Goal: Task Accomplishment & Management: Use online tool/utility

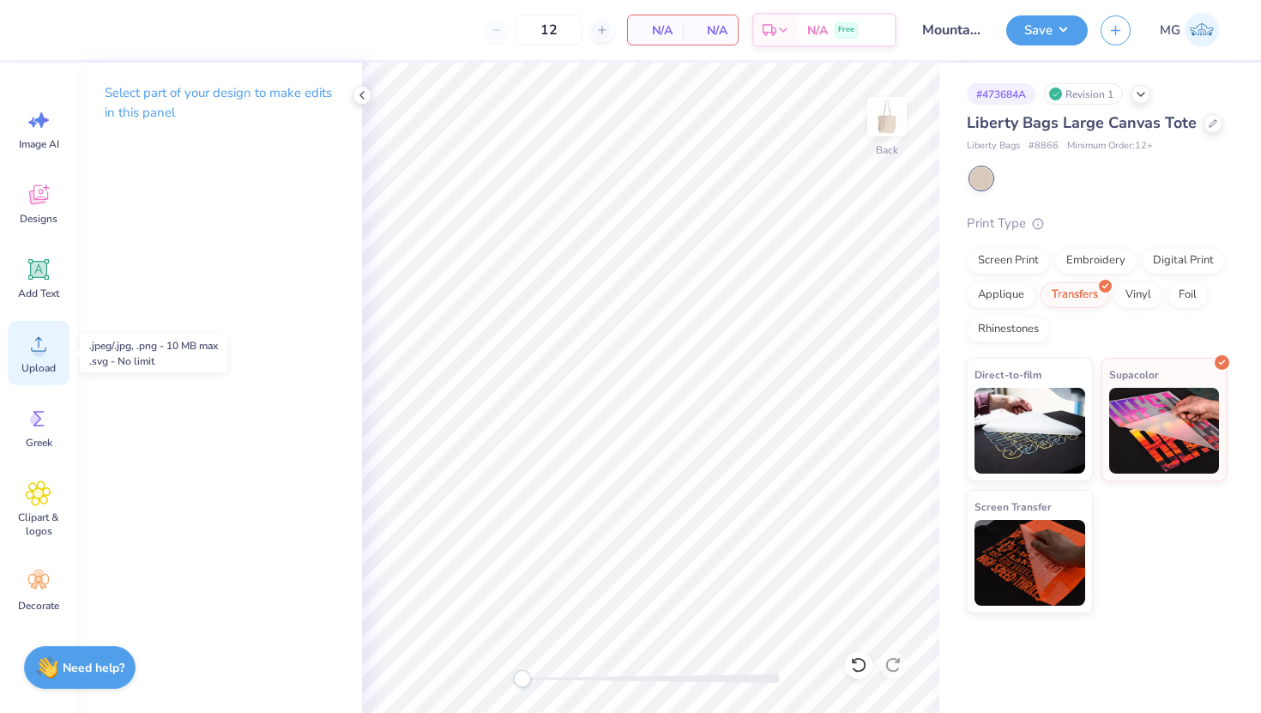
click at [45, 351] on icon at bounding box center [39, 344] width 26 height 26
click at [51, 358] on div "Upload" at bounding box center [39, 353] width 62 height 64
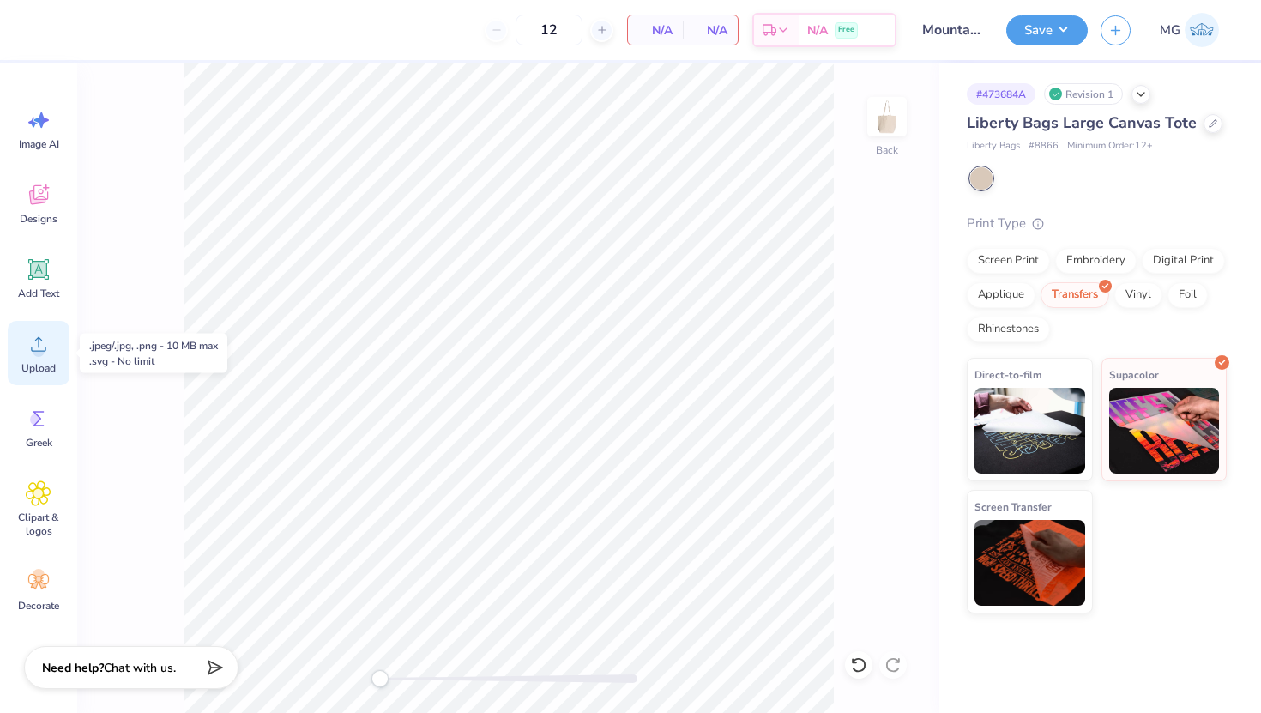
click at [31, 354] on icon at bounding box center [39, 344] width 26 height 26
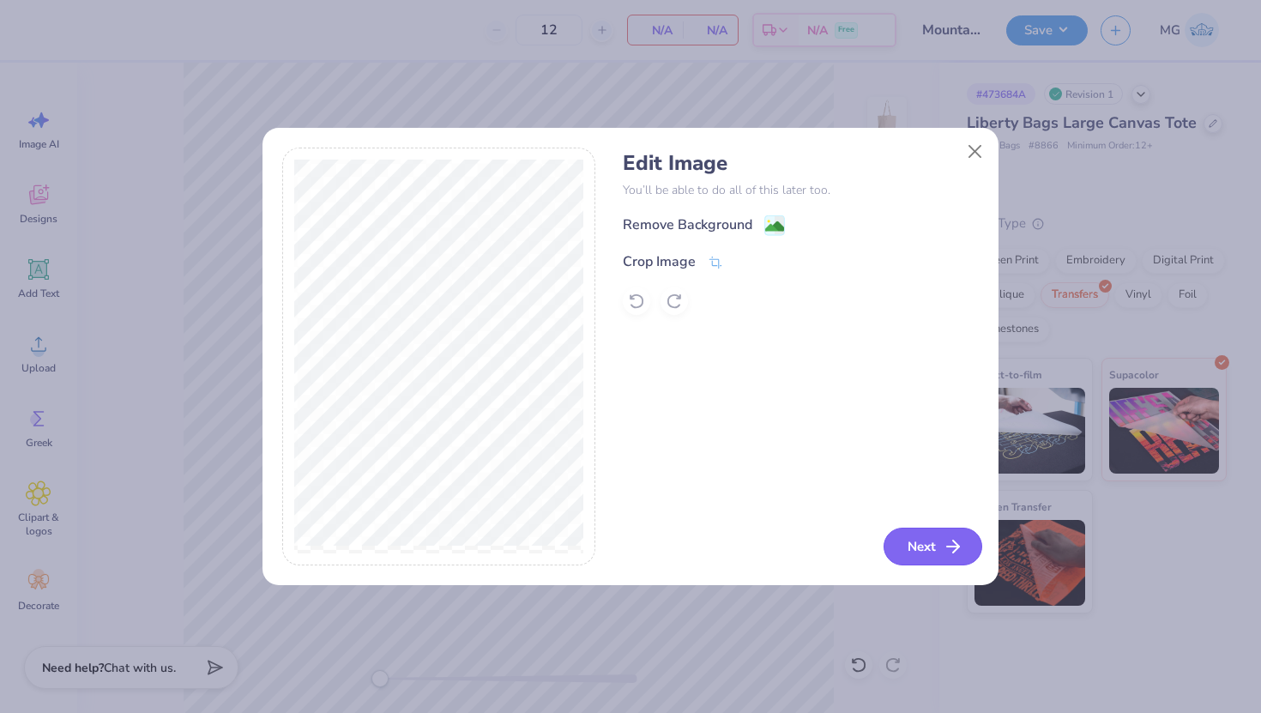
click at [915, 557] on button "Next" at bounding box center [933, 547] width 99 height 38
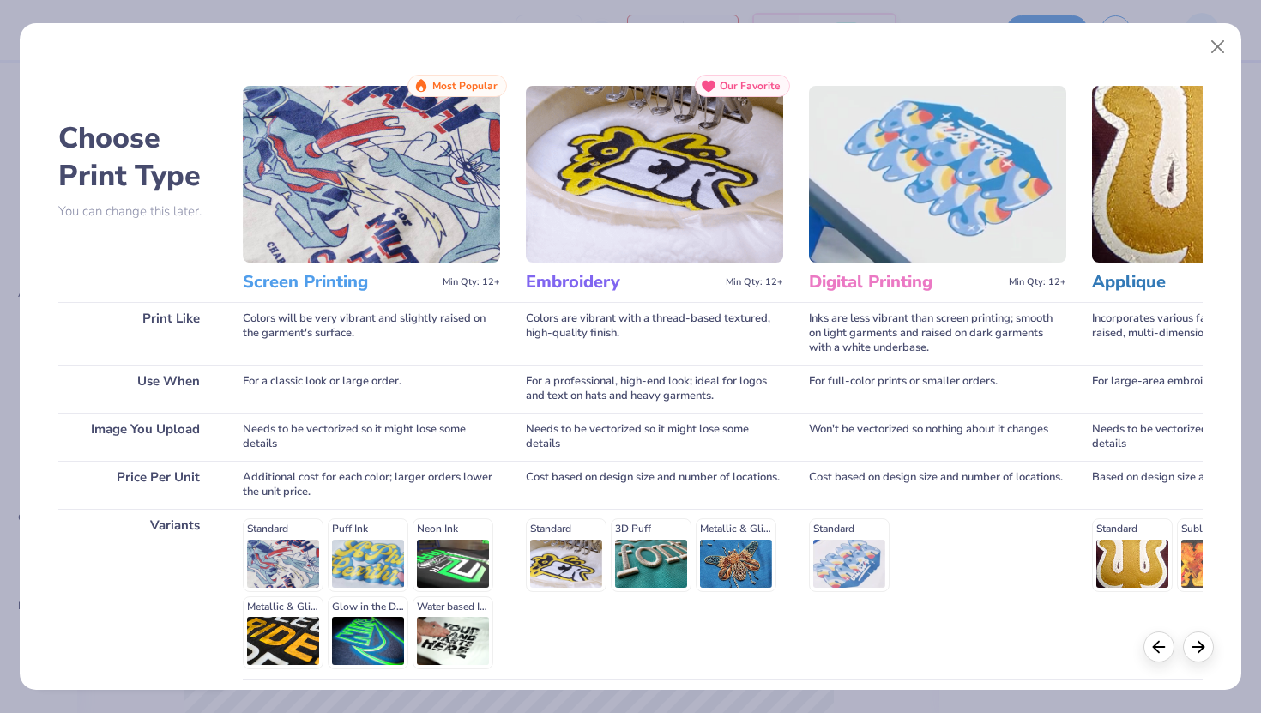
click at [377, 266] on div "Screen Printing Min Qty: 12+" at bounding box center [371, 282] width 257 height 39
click at [1197, 650] on icon at bounding box center [1198, 644] width 19 height 19
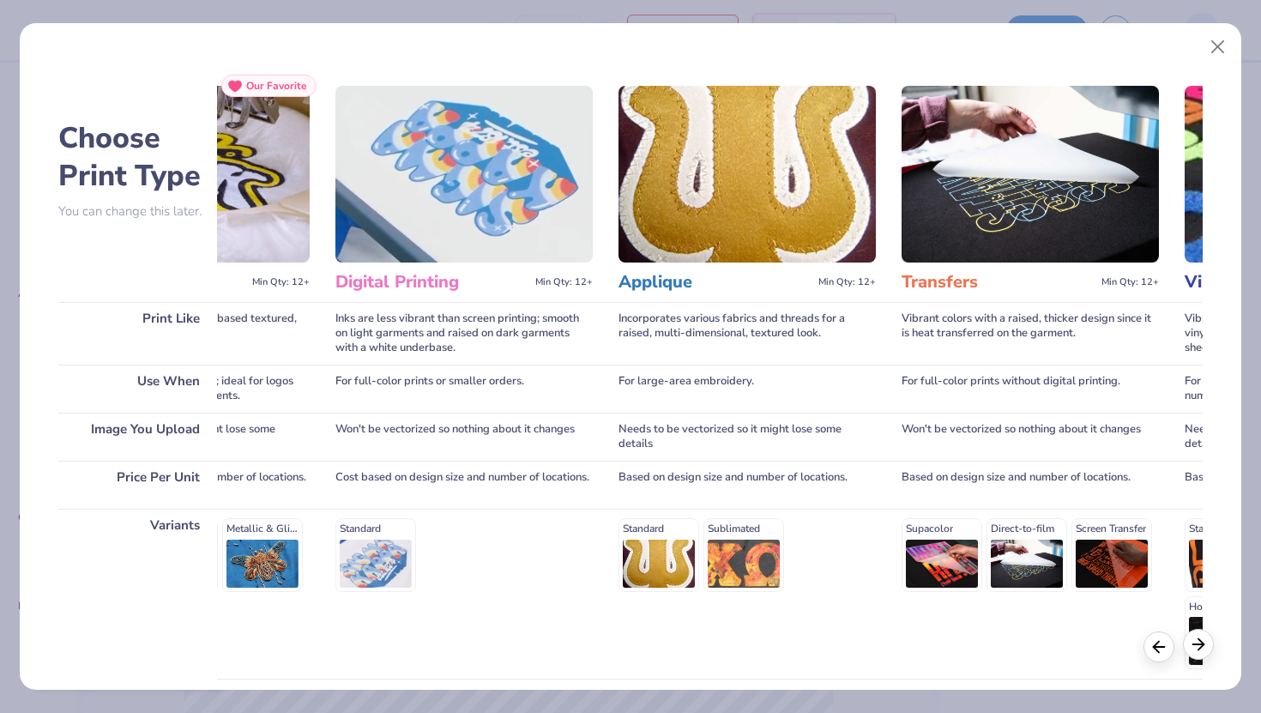
scroll to position [0, 572]
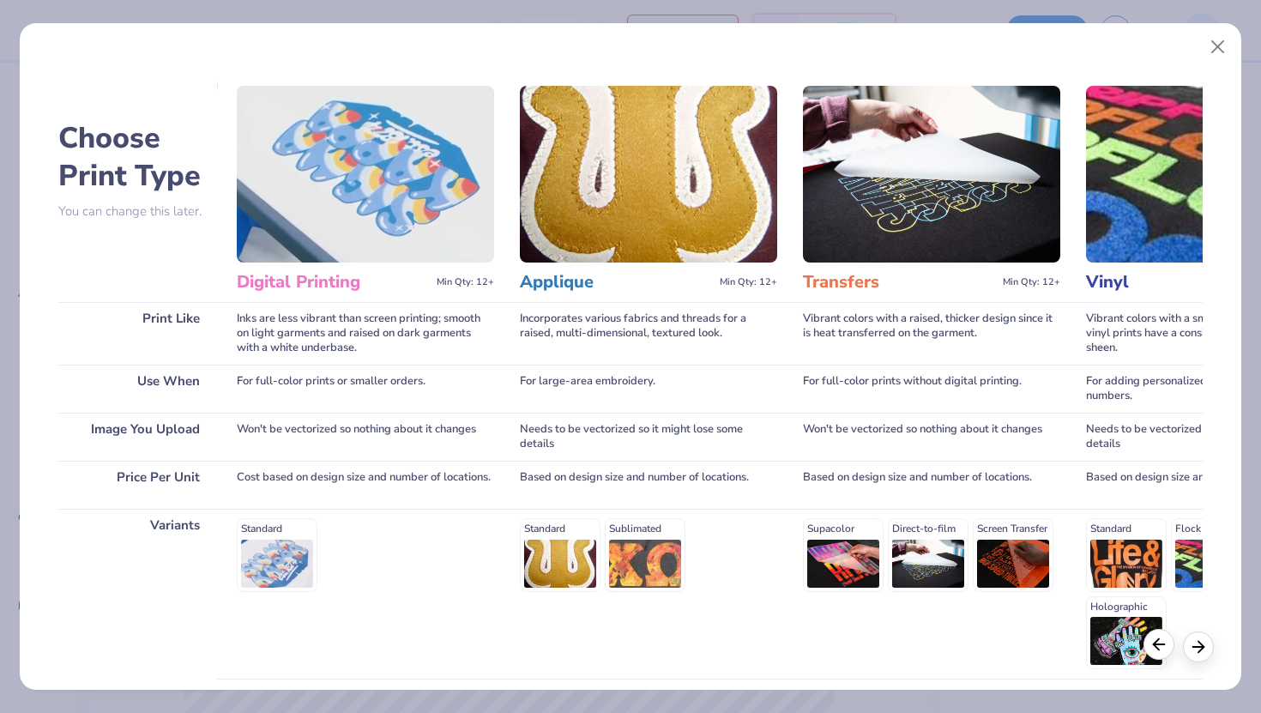
click at [1160, 645] on icon at bounding box center [1159, 644] width 19 height 19
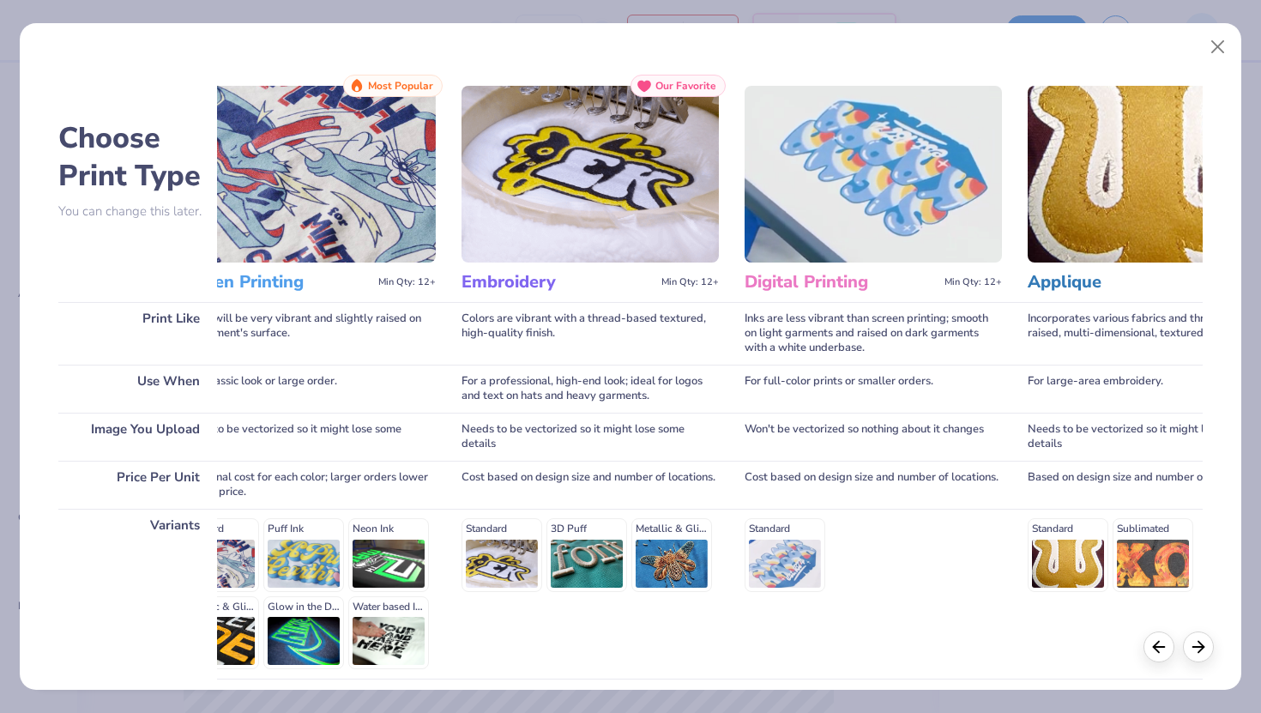
scroll to position [0, 0]
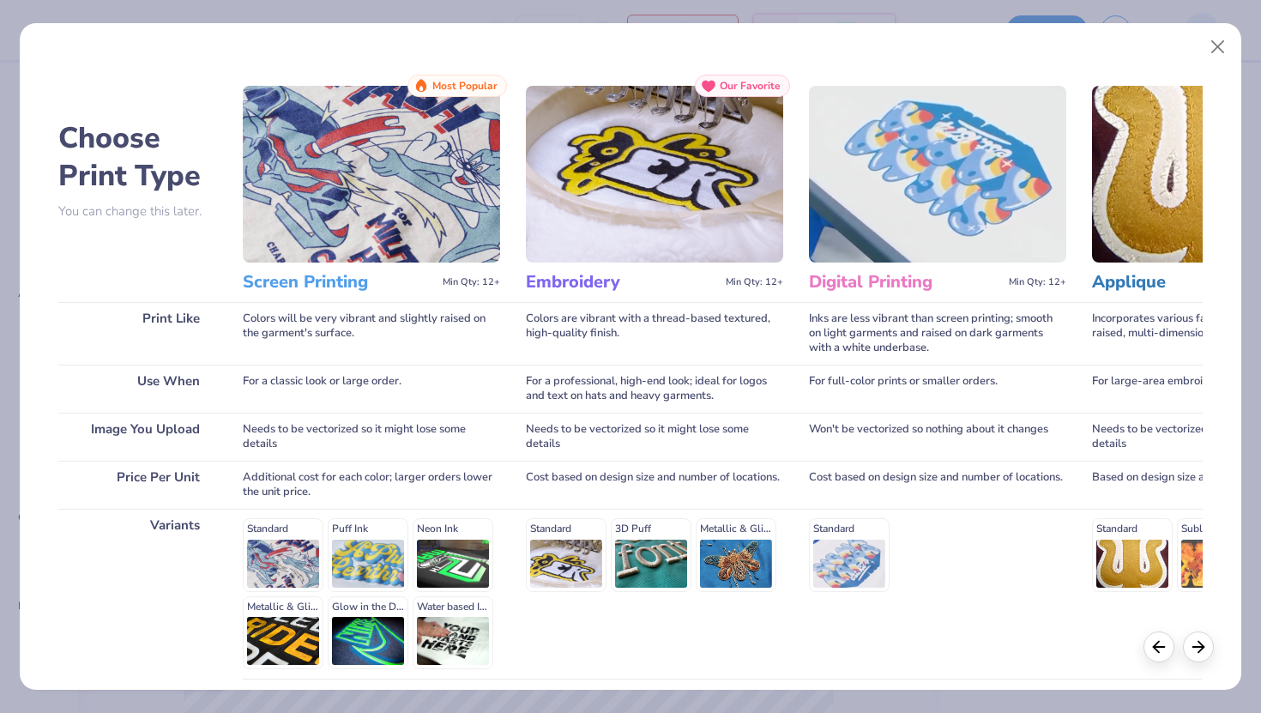
click at [384, 227] on img at bounding box center [371, 174] width 257 height 177
click at [311, 283] on h3 "Screen Printing" at bounding box center [339, 282] width 193 height 22
click at [384, 208] on img at bounding box center [371, 174] width 257 height 177
click at [1214, 47] on button "Close" at bounding box center [1218, 47] width 33 height 33
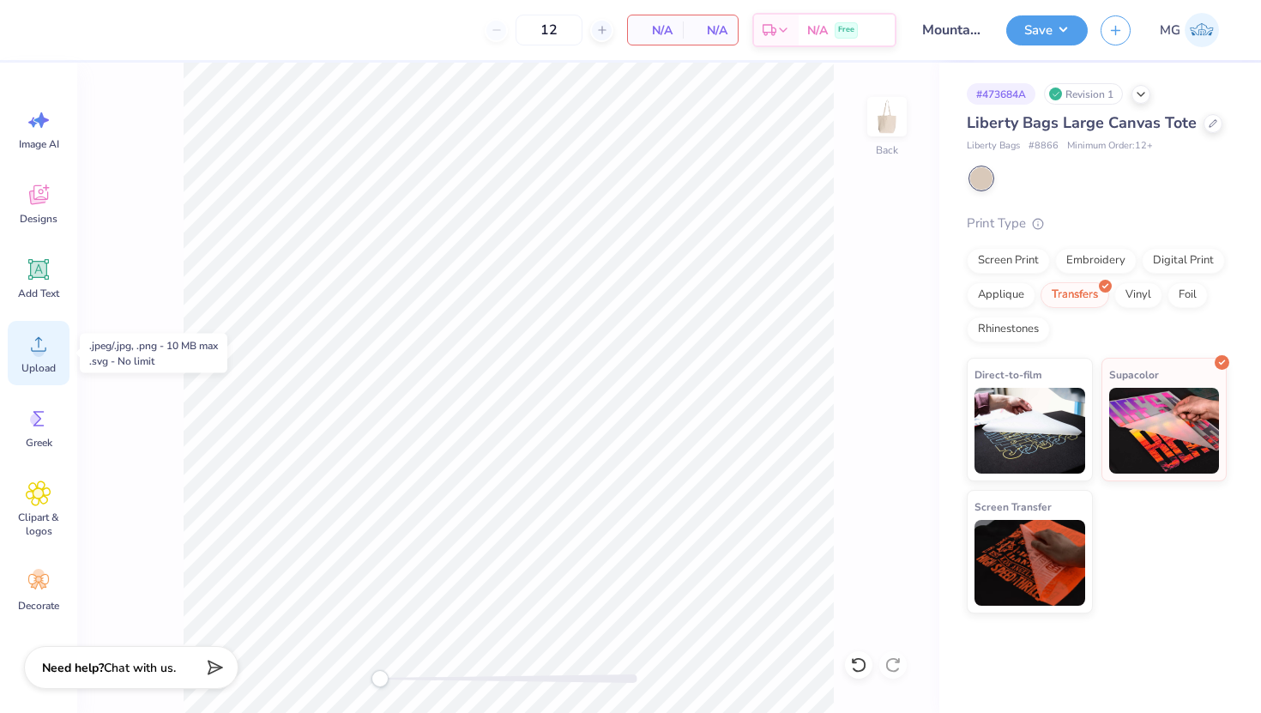
click at [39, 354] on circle at bounding box center [39, 351] width 12 height 12
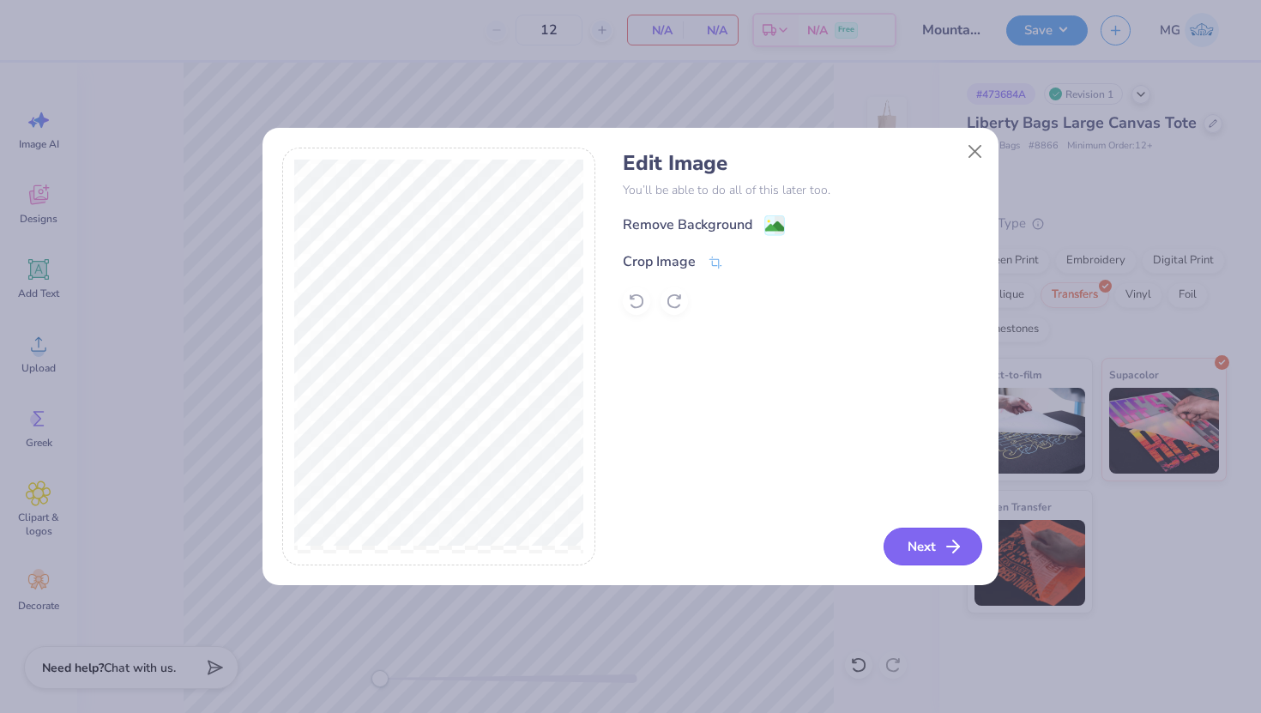
click at [931, 543] on button "Next" at bounding box center [933, 547] width 99 height 38
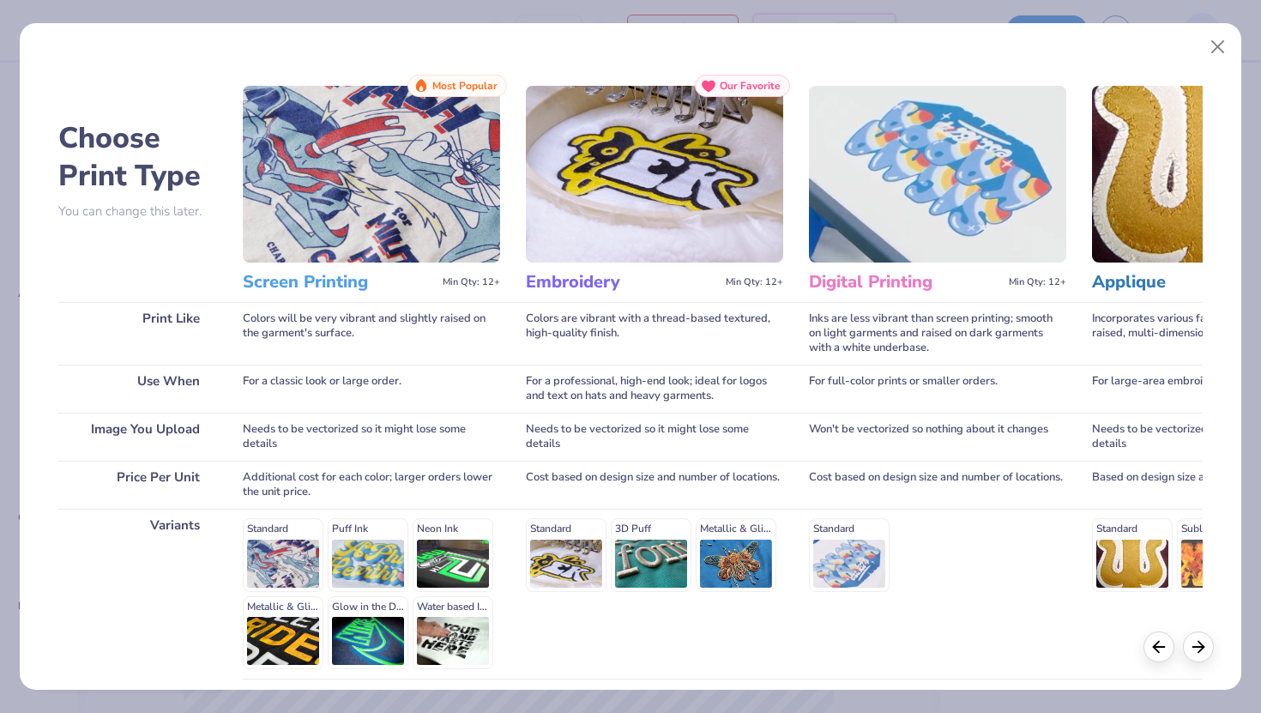
click at [366, 281] on h3 "Screen Printing" at bounding box center [339, 282] width 193 height 22
click at [487, 106] on img at bounding box center [371, 174] width 257 height 177
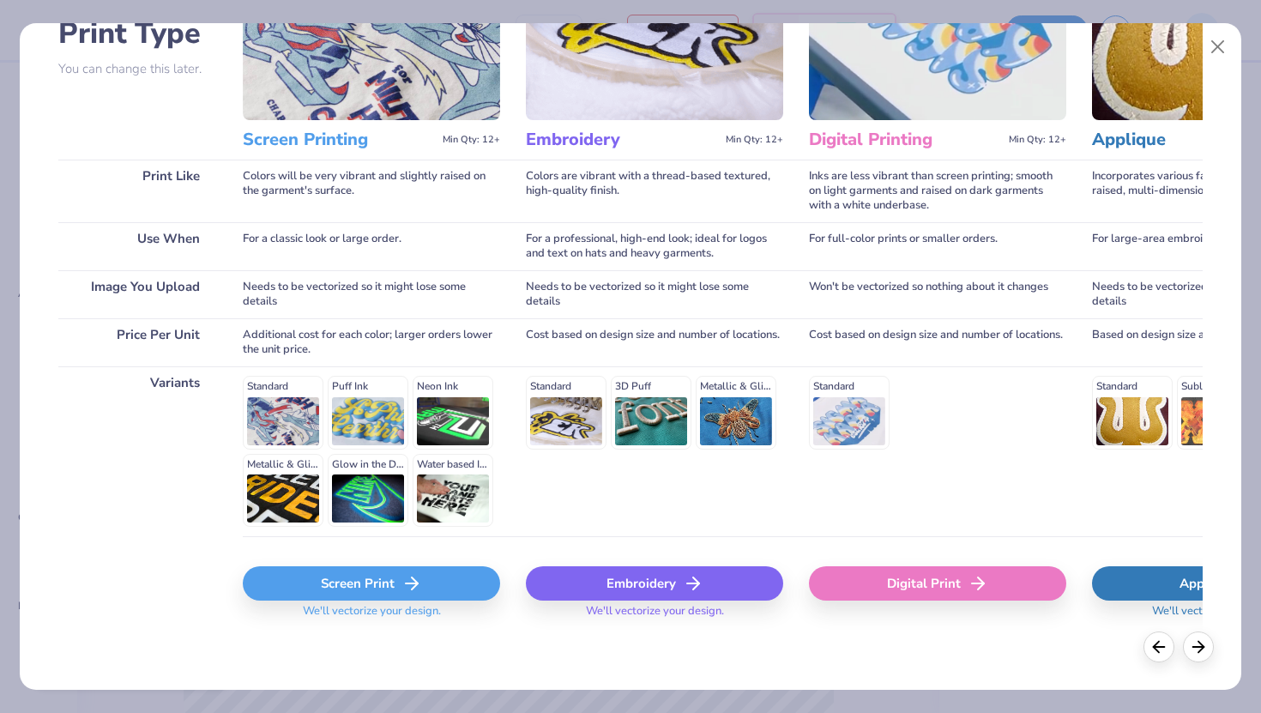
click at [306, 574] on div "Screen Print" at bounding box center [371, 583] width 257 height 34
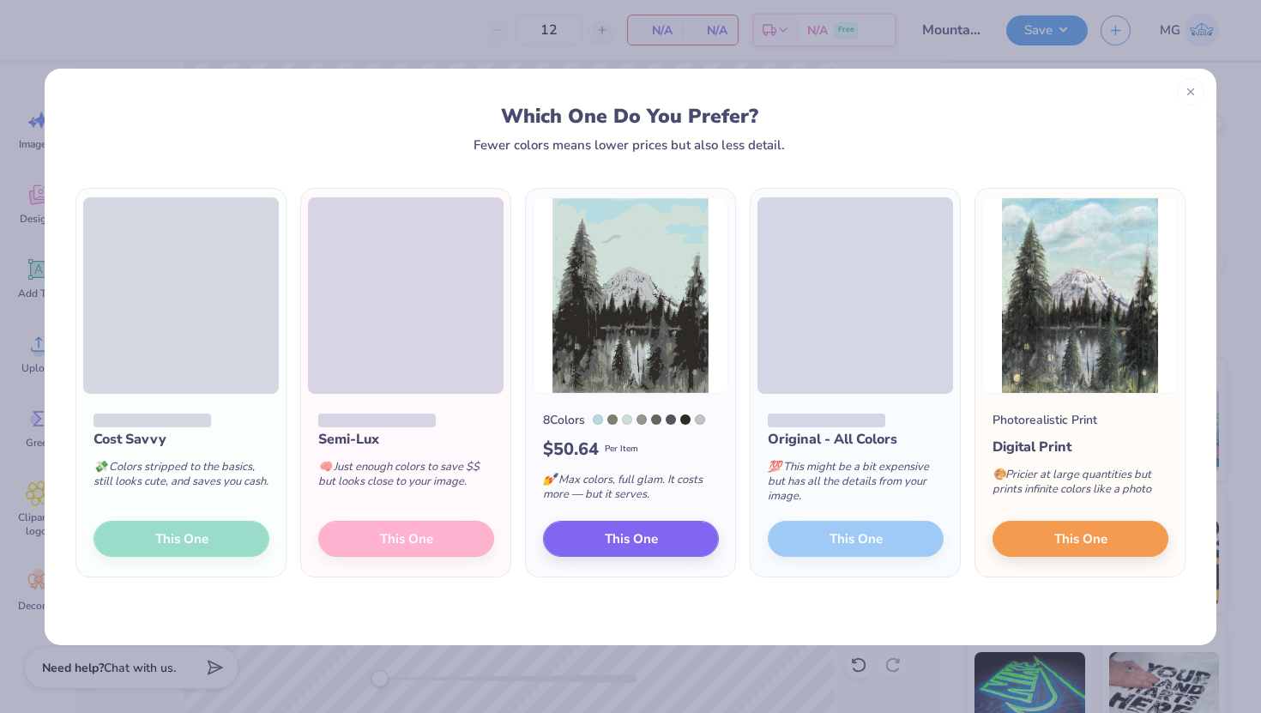
click at [182, 317] on span at bounding box center [181, 295] width 196 height 196
click at [182, 535] on div "Cost Savvy 💸 Colors stripped to the basics, still looks cute, and saves you cas…" at bounding box center [180, 486] width 209 height 184
click at [188, 266] on span at bounding box center [181, 295] width 196 height 196
click at [191, 339] on span at bounding box center [181, 295] width 196 height 196
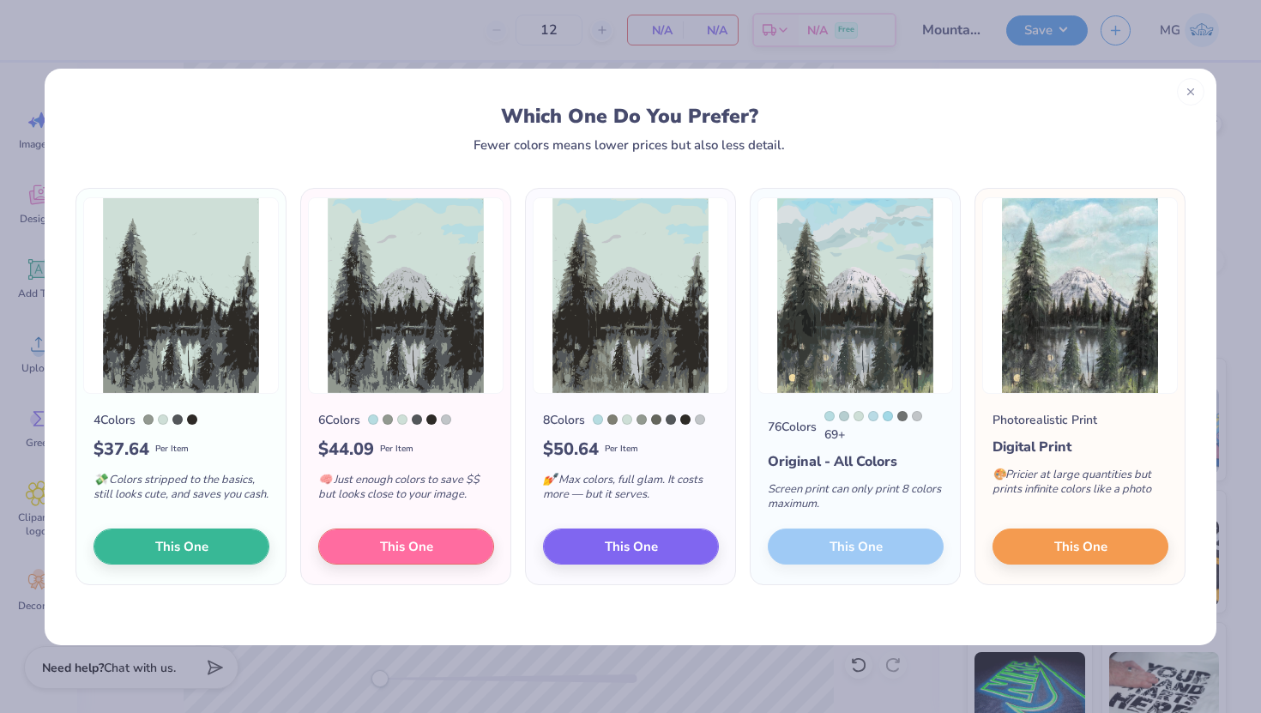
click at [1093, 348] on img at bounding box center [1080, 295] width 196 height 196
click at [1085, 553] on span "This One" at bounding box center [1081, 544] width 53 height 20
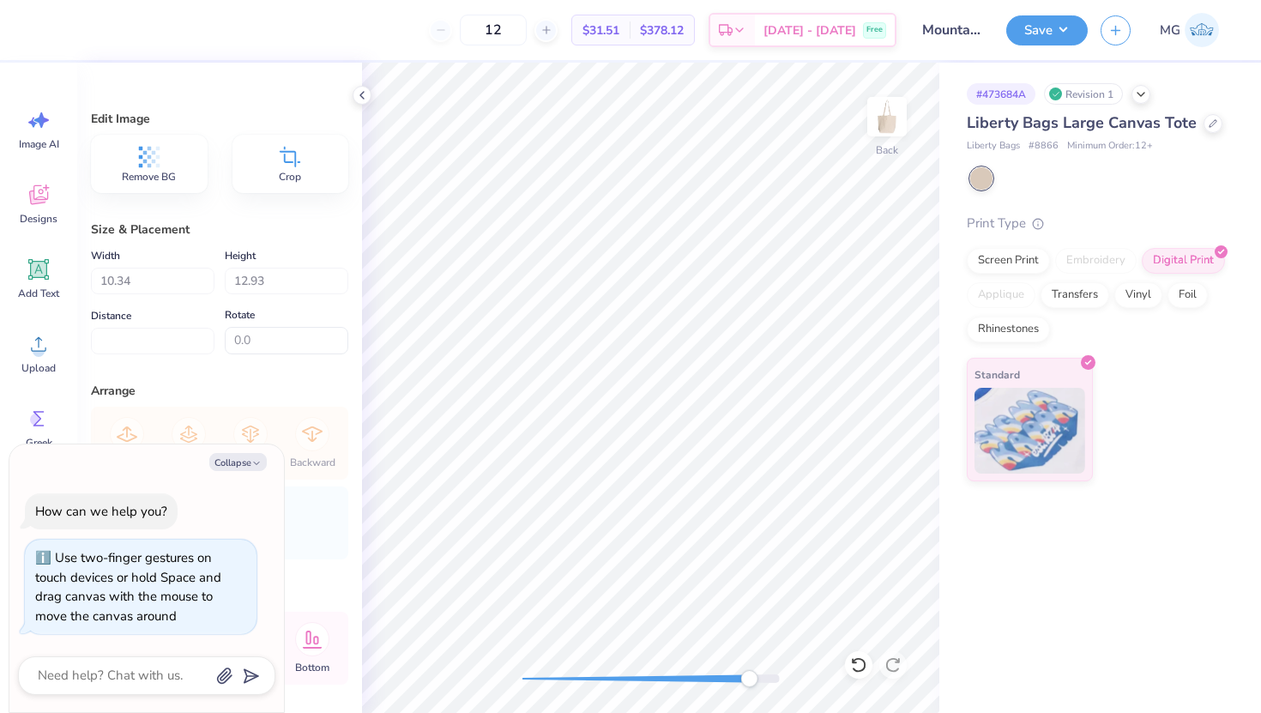
click at [749, 670] on div at bounding box center [651, 678] width 257 height 17
click at [360, 93] on icon at bounding box center [362, 95] width 14 height 14
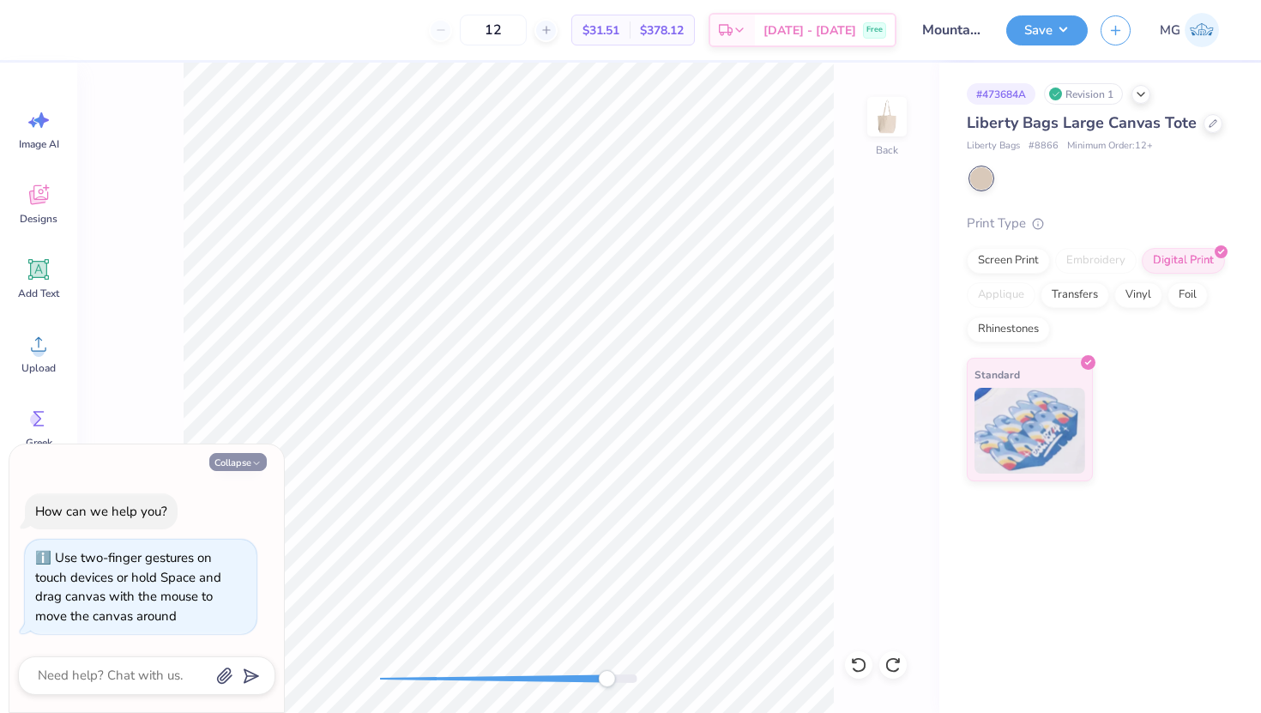
click at [229, 458] on button "Collapse" at bounding box center [237, 462] width 57 height 18
type textarea "x"
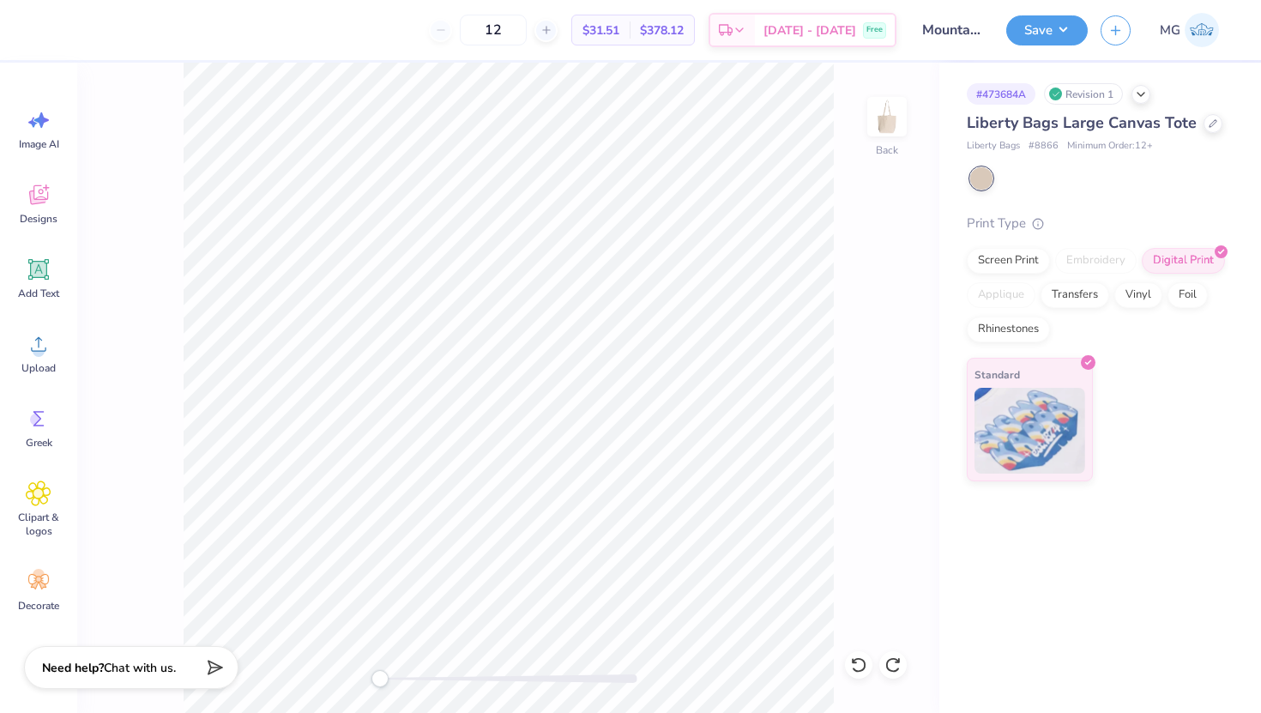
click at [348, 675] on div "Back" at bounding box center [508, 388] width 862 height 650
click at [49, 204] on icon at bounding box center [39, 195] width 26 height 26
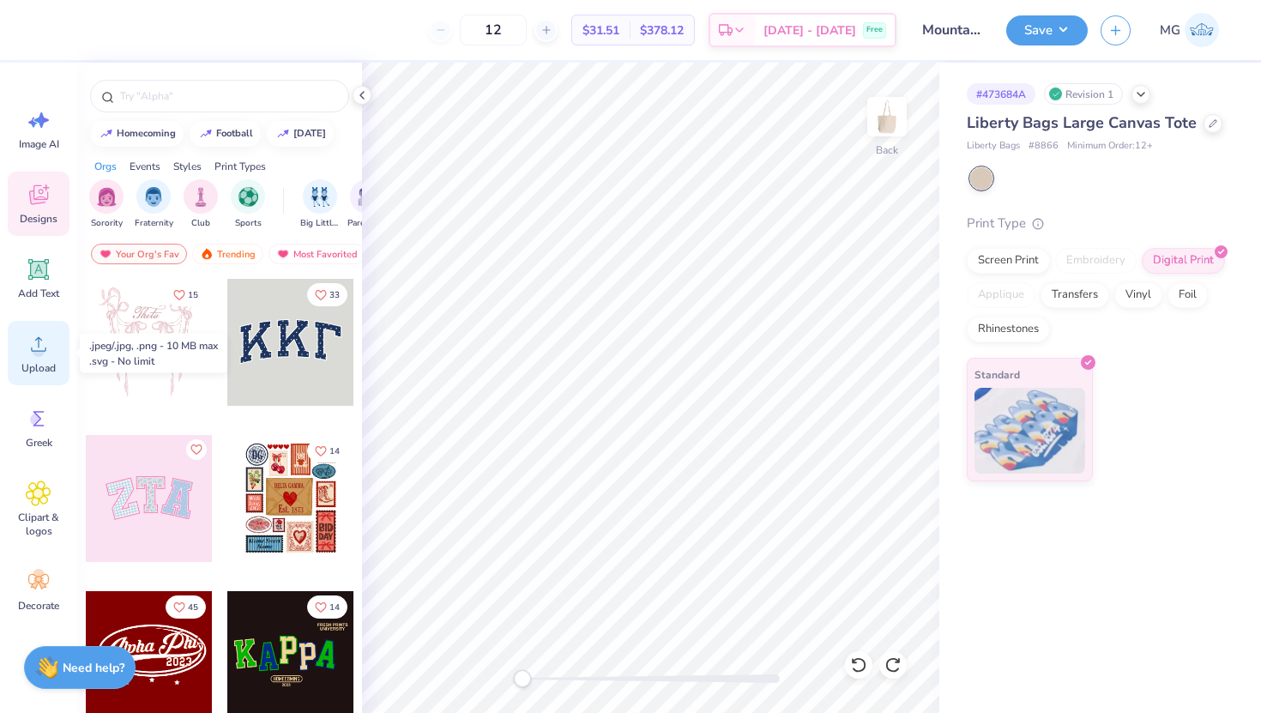
click at [37, 366] on span "Upload" at bounding box center [38, 368] width 34 height 14
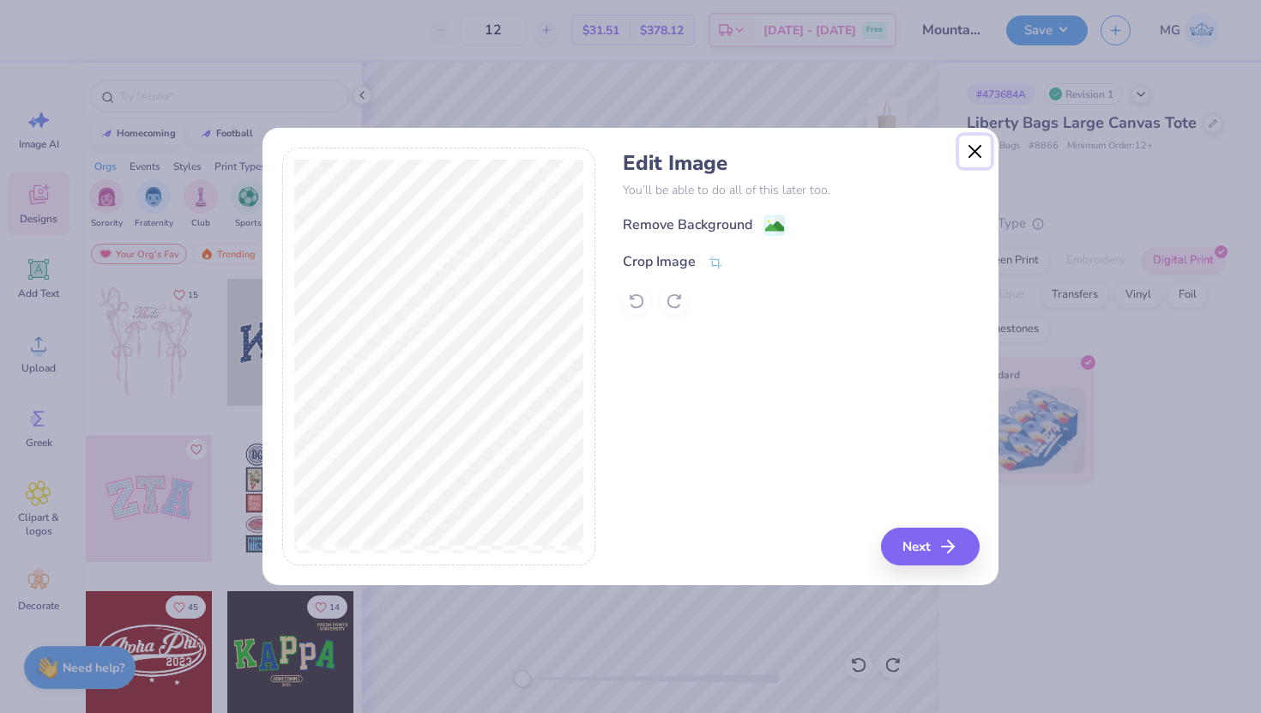
click at [972, 154] on button "Close" at bounding box center [975, 152] width 33 height 33
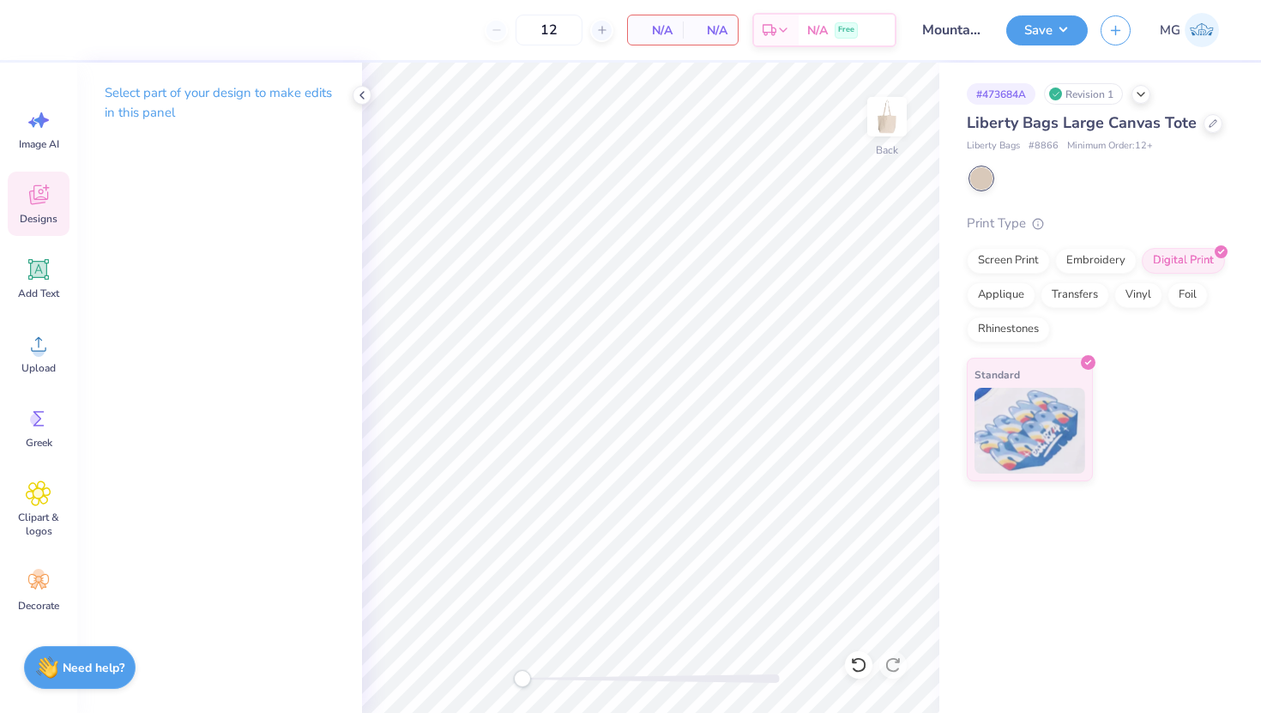
click at [45, 200] on icon at bounding box center [38, 197] width 16 height 14
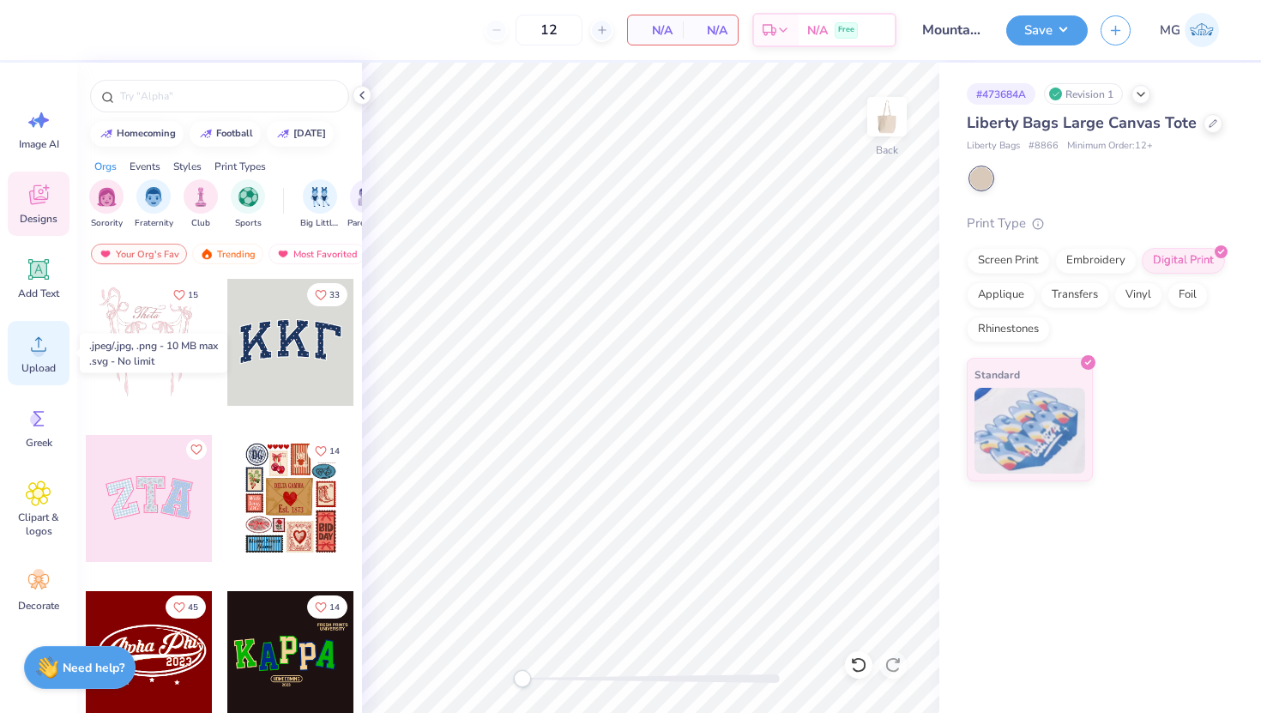
click at [39, 367] on span "Upload" at bounding box center [38, 368] width 34 height 14
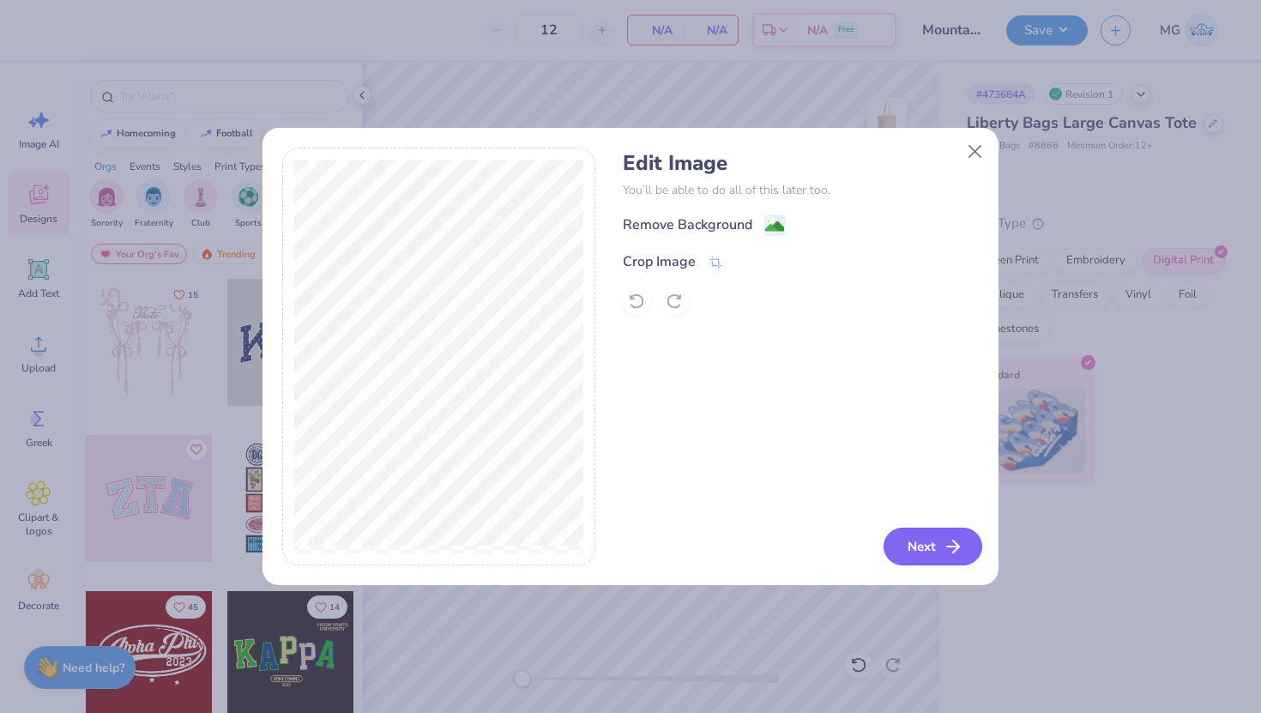
click at [943, 548] on icon "button" at bounding box center [953, 546] width 21 height 21
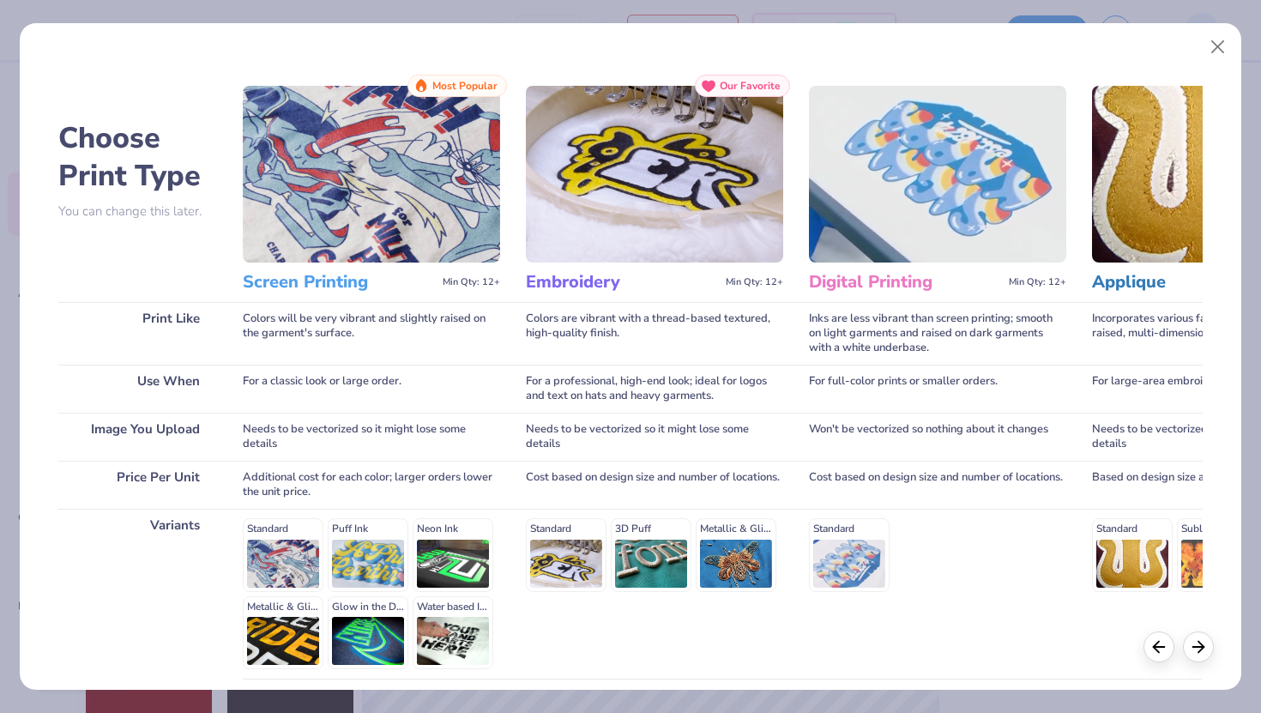
click at [988, 247] on img at bounding box center [937, 174] width 257 height 177
click at [1040, 299] on div "Digital Printing Min Qty: 12+" at bounding box center [937, 282] width 257 height 39
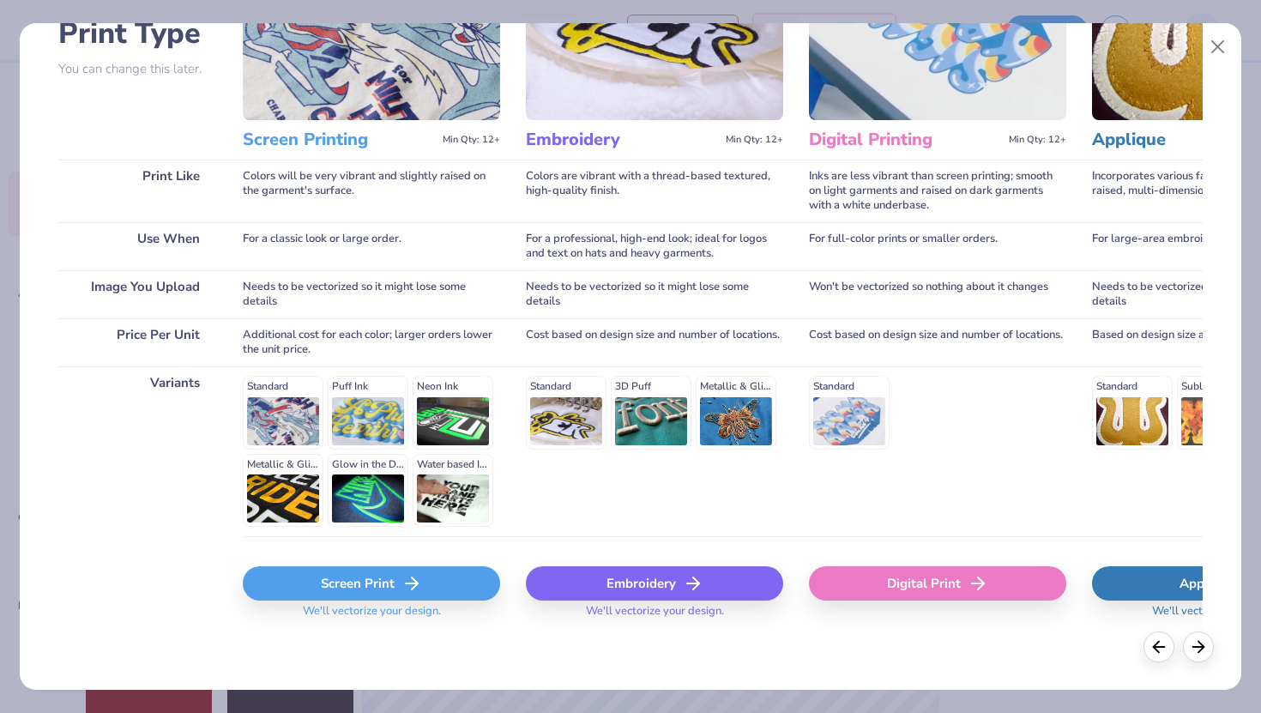
click at [934, 577] on div "Digital Print" at bounding box center [937, 583] width 257 height 34
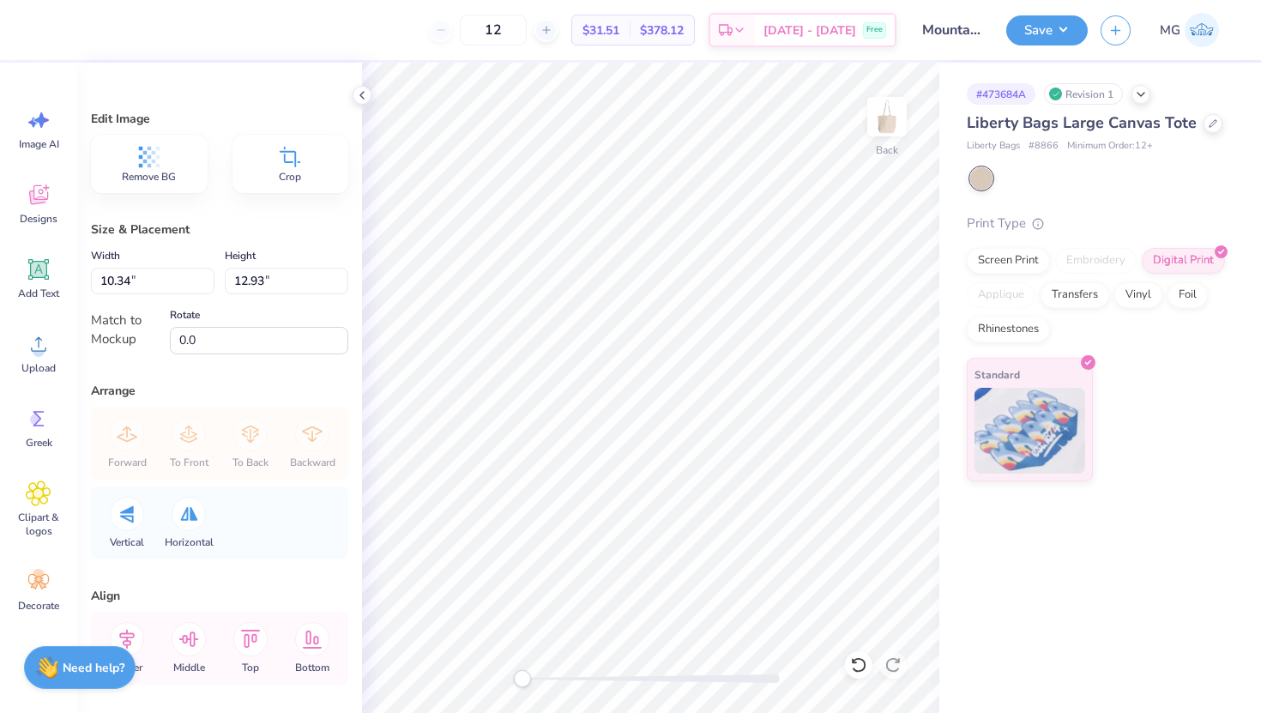
type input "8.31"
type input "10.40"
click at [1061, 39] on button "Save" at bounding box center [1047, 28] width 82 height 30
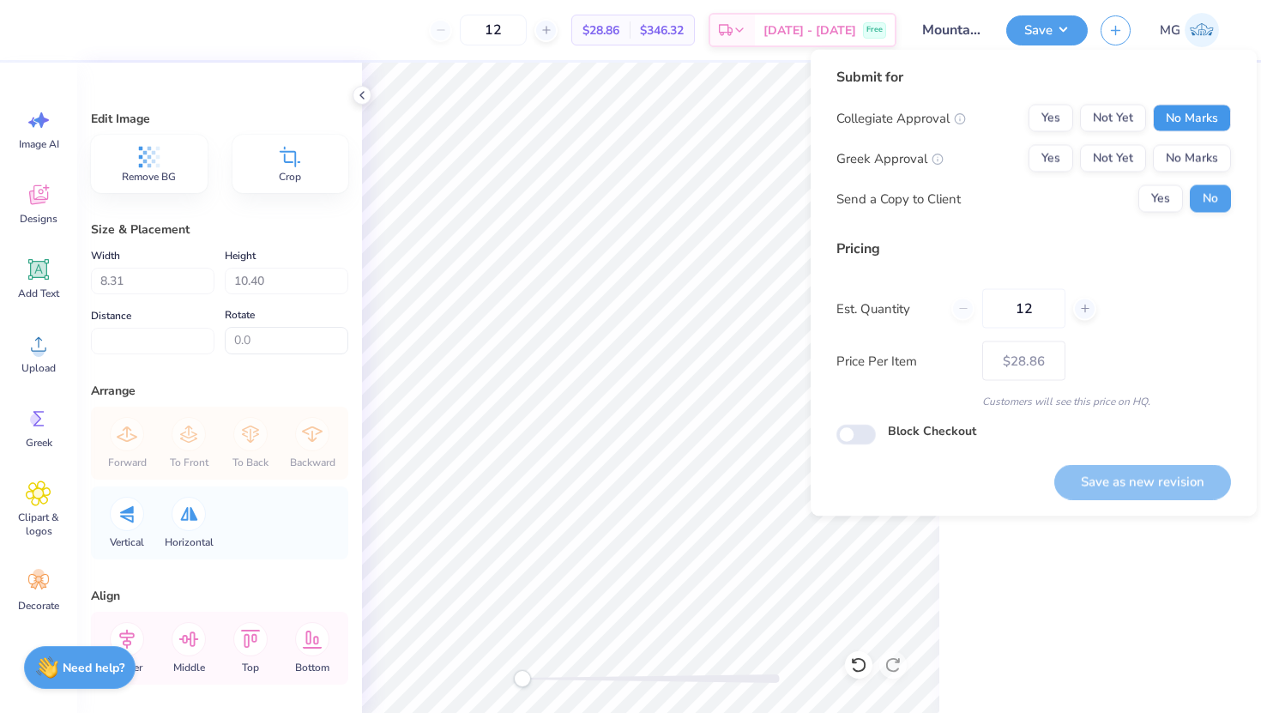
click at [1210, 120] on button "No Marks" at bounding box center [1192, 118] width 78 height 27
click at [1200, 151] on button "No Marks" at bounding box center [1192, 158] width 78 height 27
click at [1043, 316] on input "12" at bounding box center [1023, 308] width 83 height 39
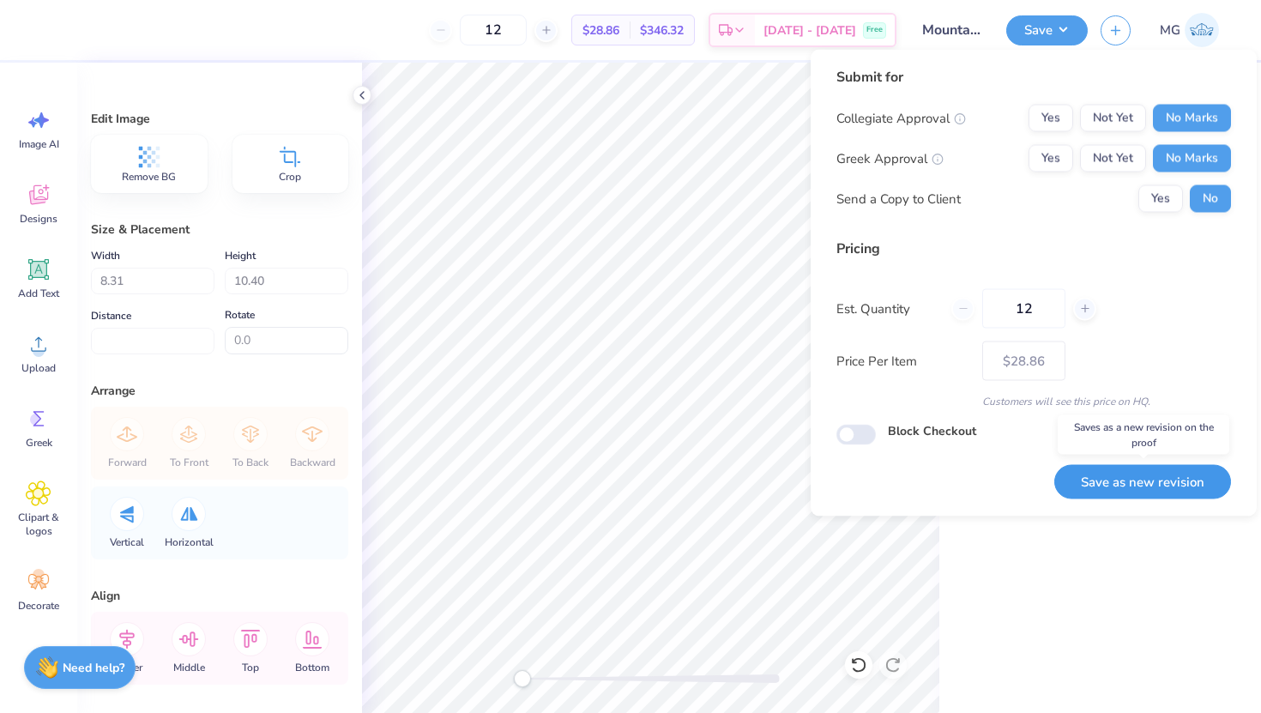
click at [1150, 484] on button "Save as new revision" at bounding box center [1143, 481] width 177 height 35
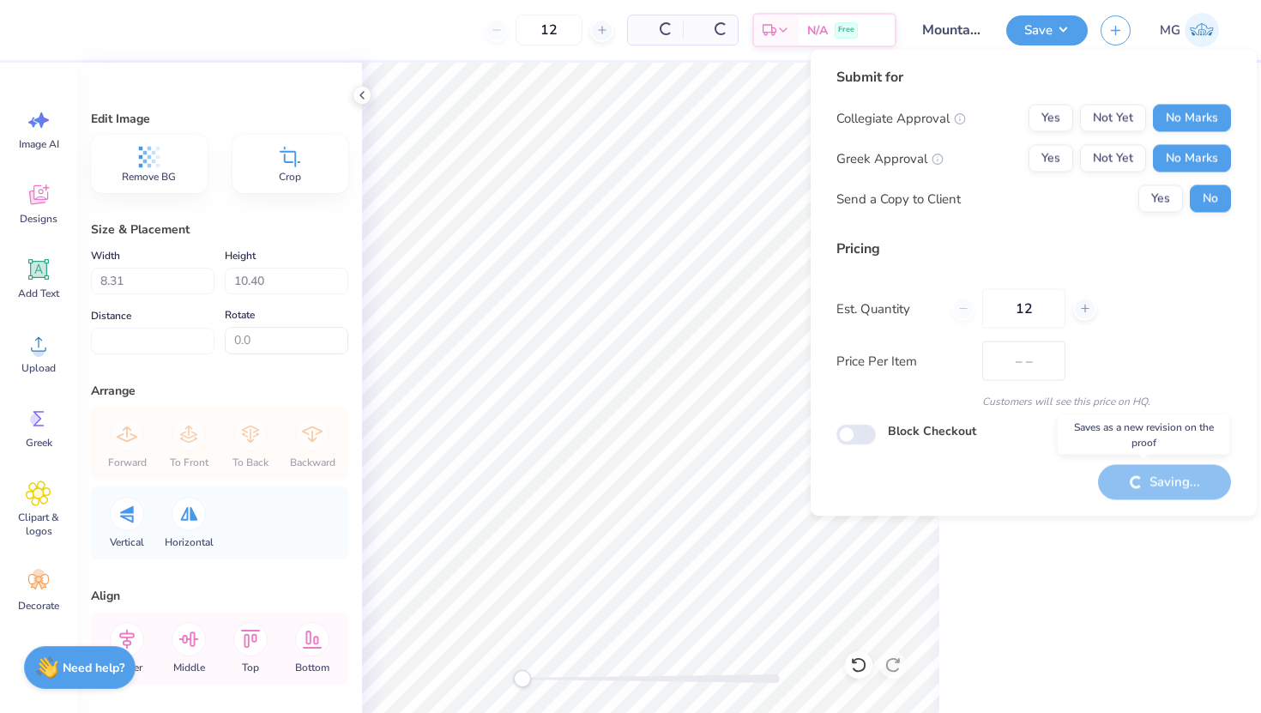
type input "$28.86"
